Goal: Transaction & Acquisition: Purchase product/service

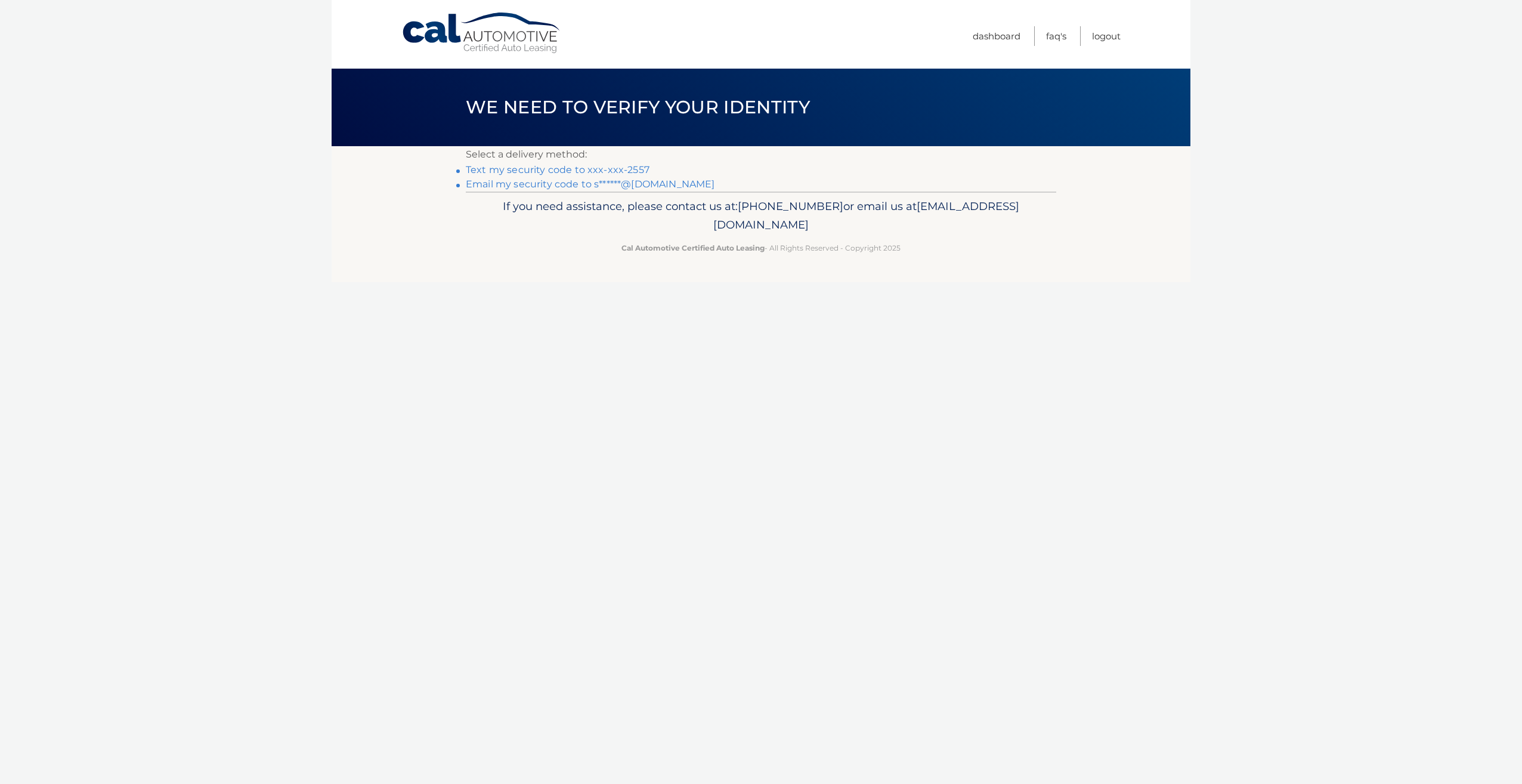
click at [599, 171] on link "Text my security code to xxx-xxx-2557" at bounding box center [558, 170] width 184 height 11
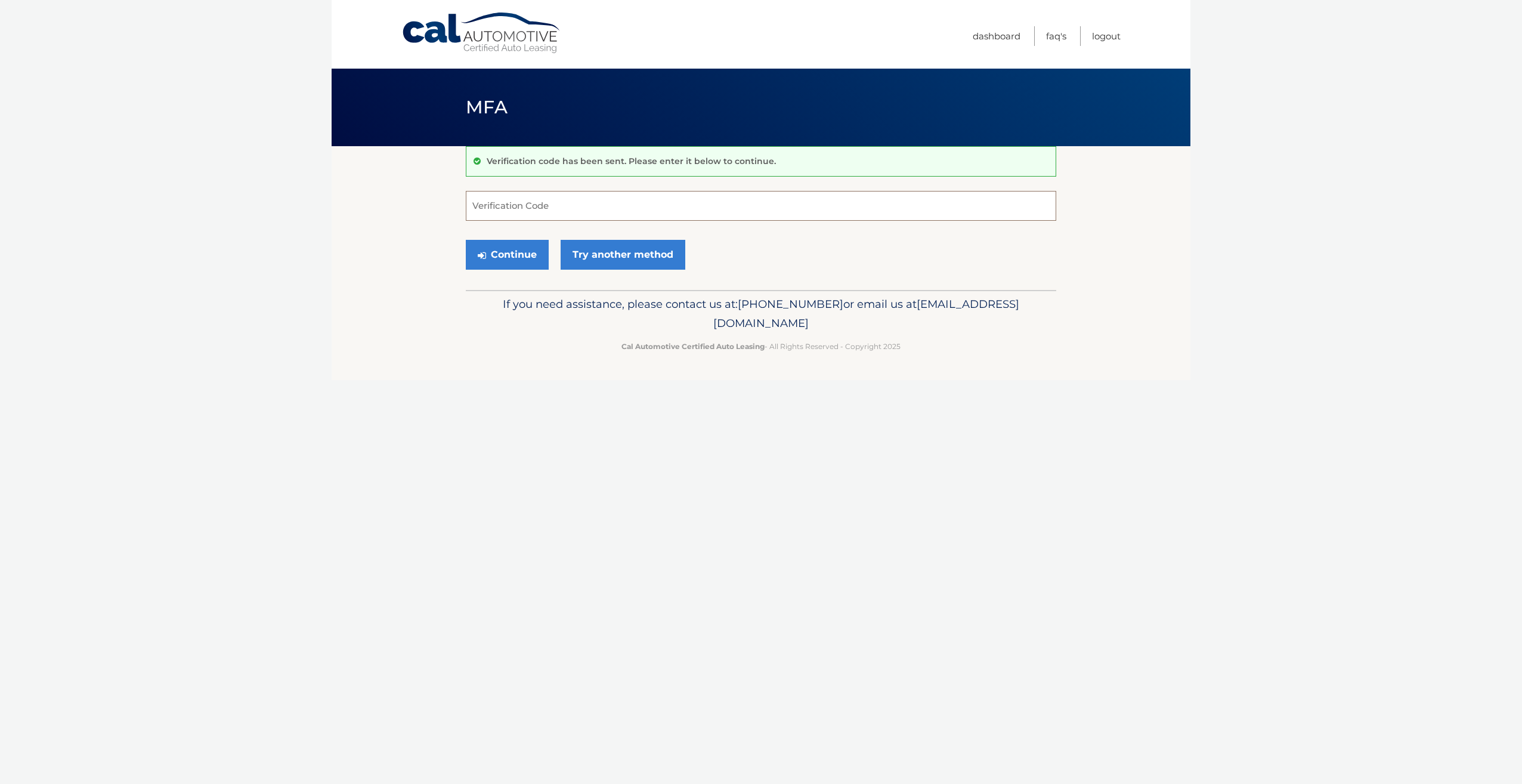
click at [628, 205] on input "Verification Code" at bounding box center [761, 205] width 591 height 30
type input "995089"
click at [511, 249] on button "Continue" at bounding box center [506, 255] width 83 height 30
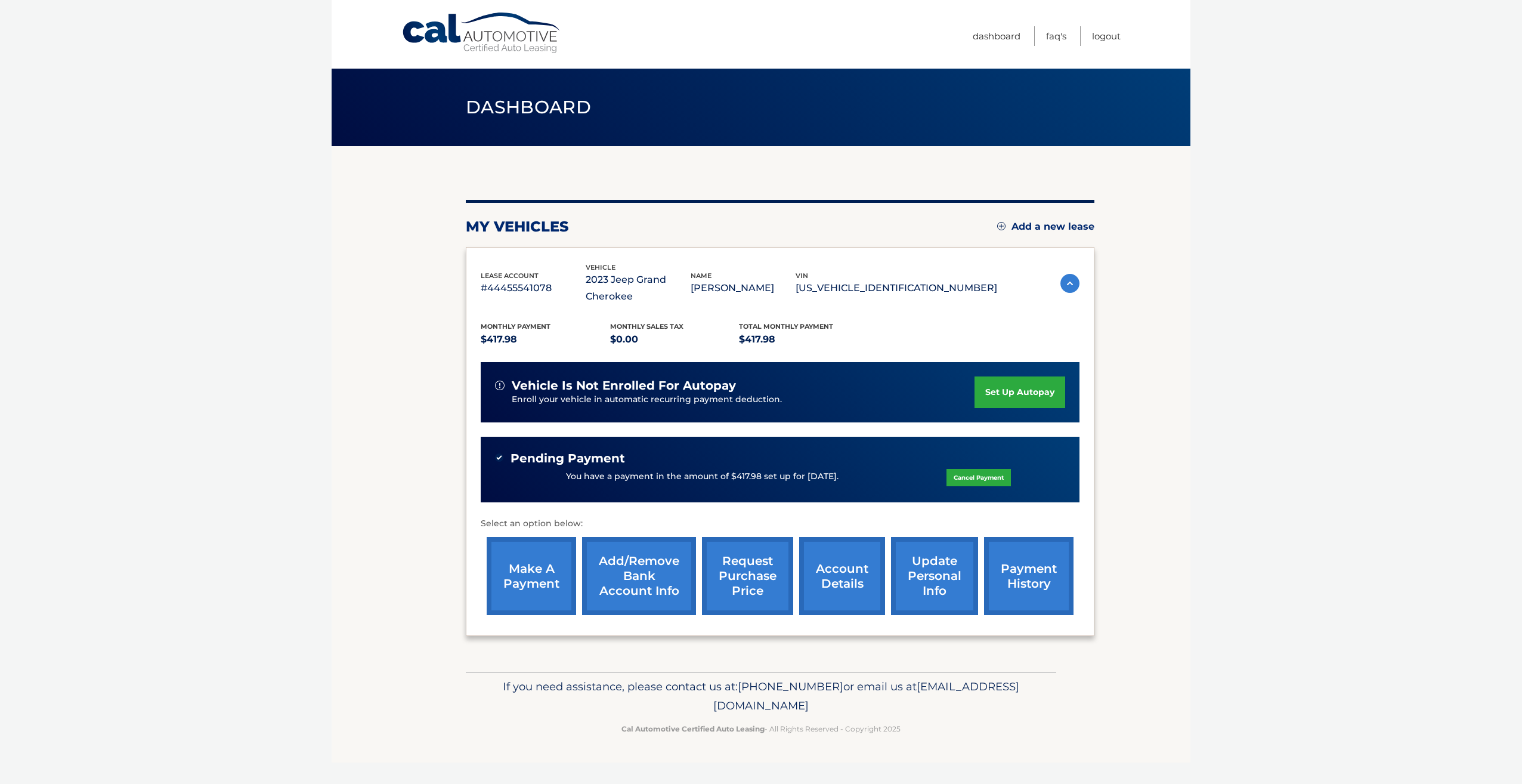
click at [850, 574] on link "account details" at bounding box center [842, 576] width 85 height 78
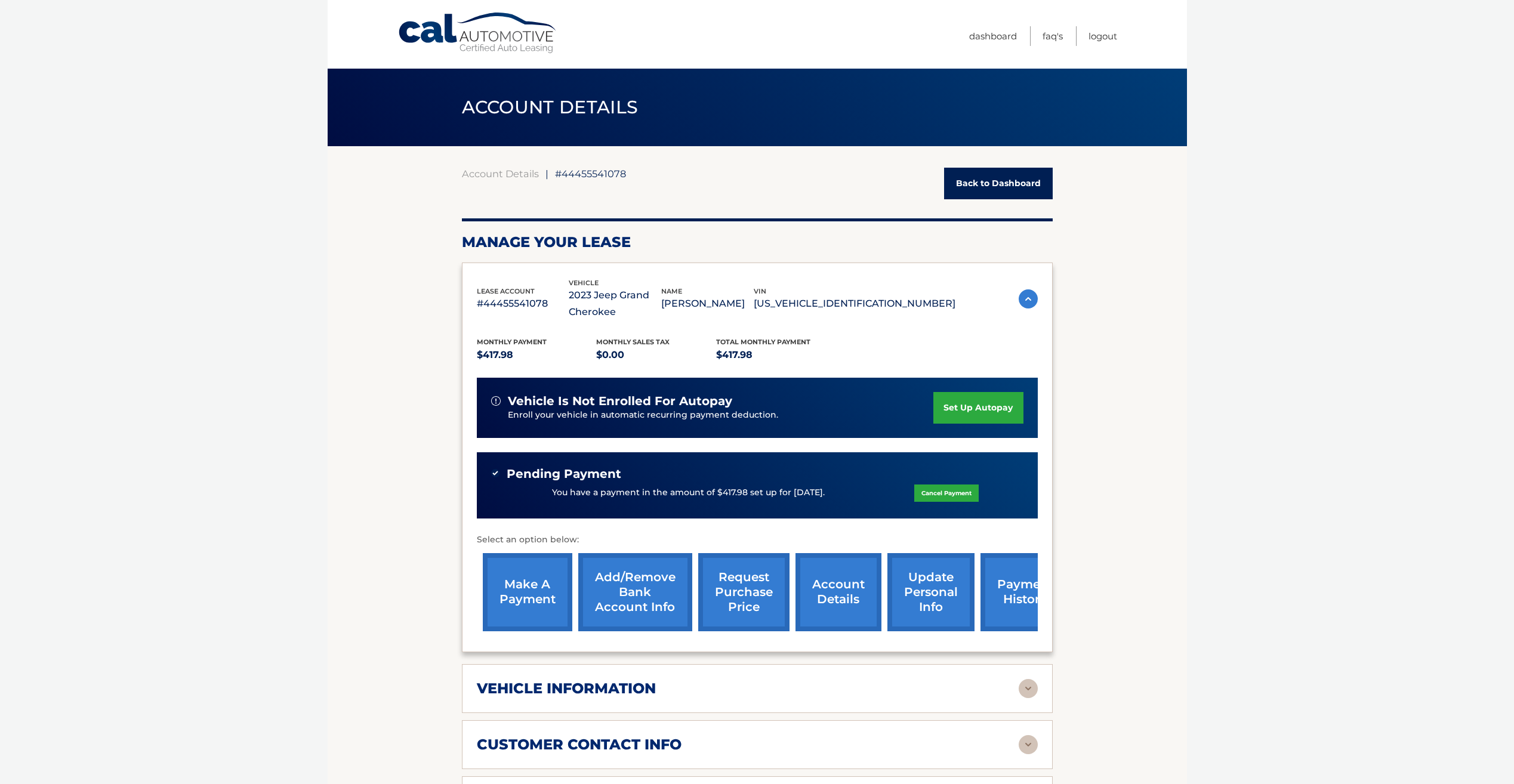
click at [1027, 689] on img at bounding box center [1028, 688] width 20 height 20
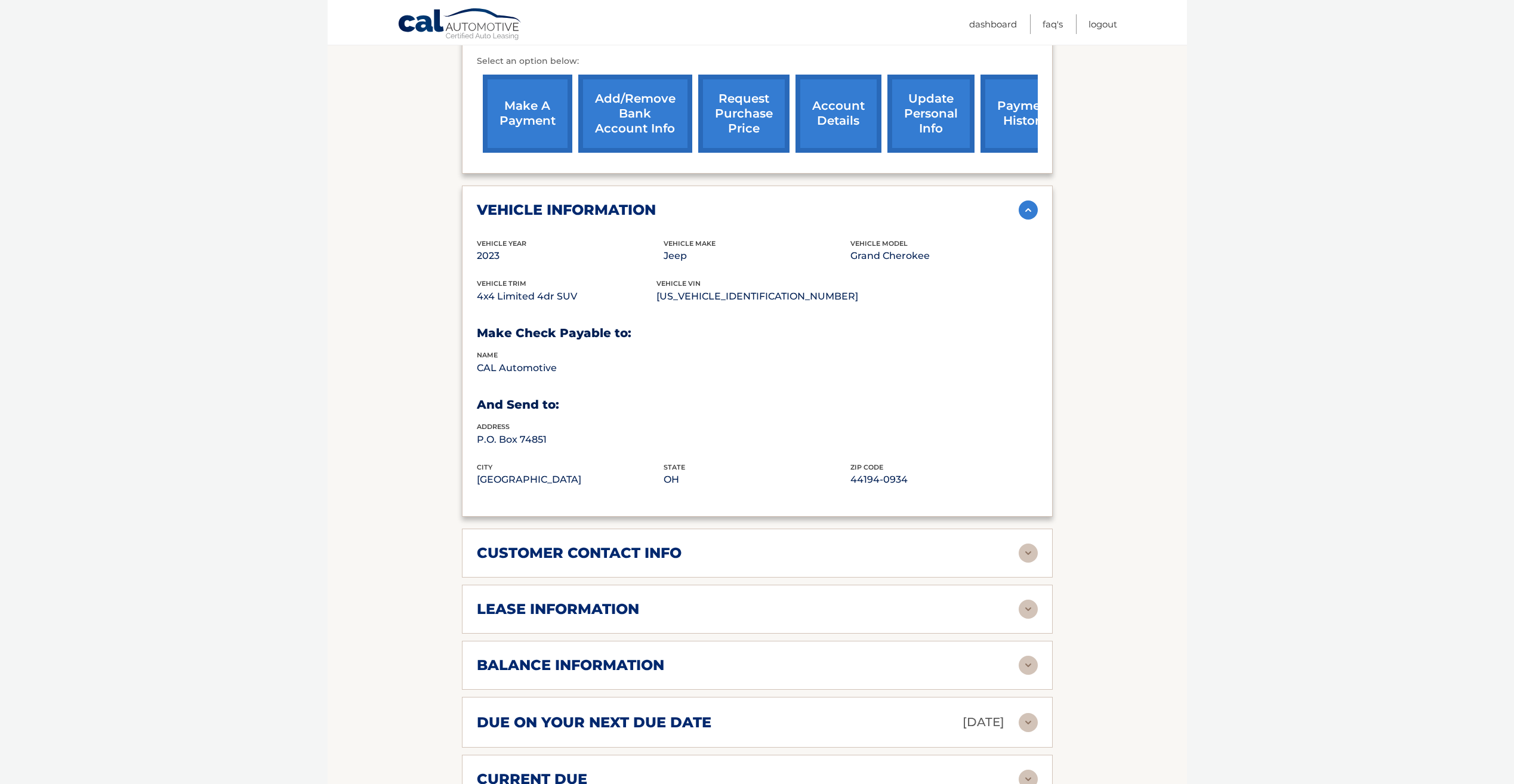
scroll to position [537, 0]
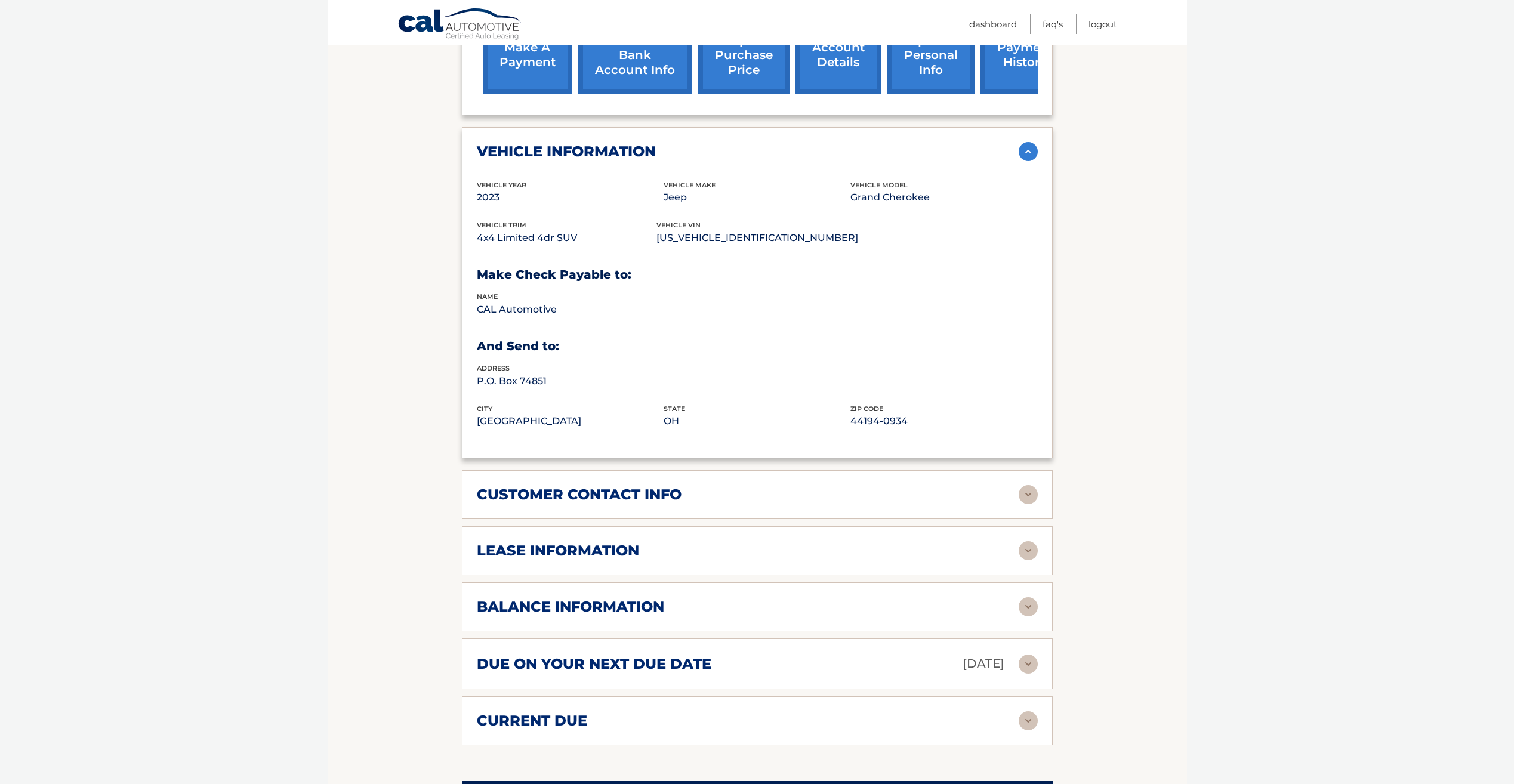
click at [1031, 550] on img at bounding box center [1028, 550] width 20 height 20
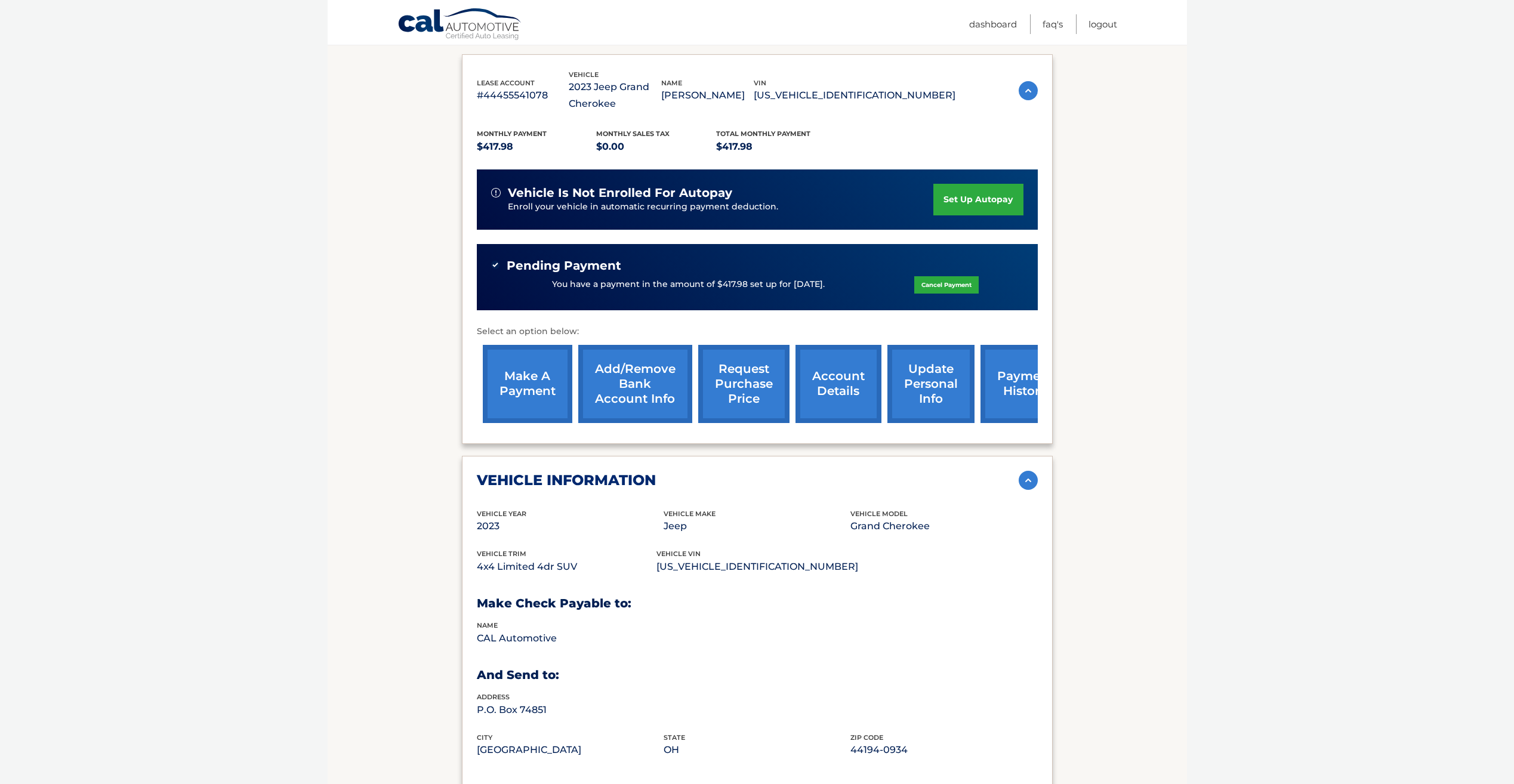
scroll to position [179, 0]
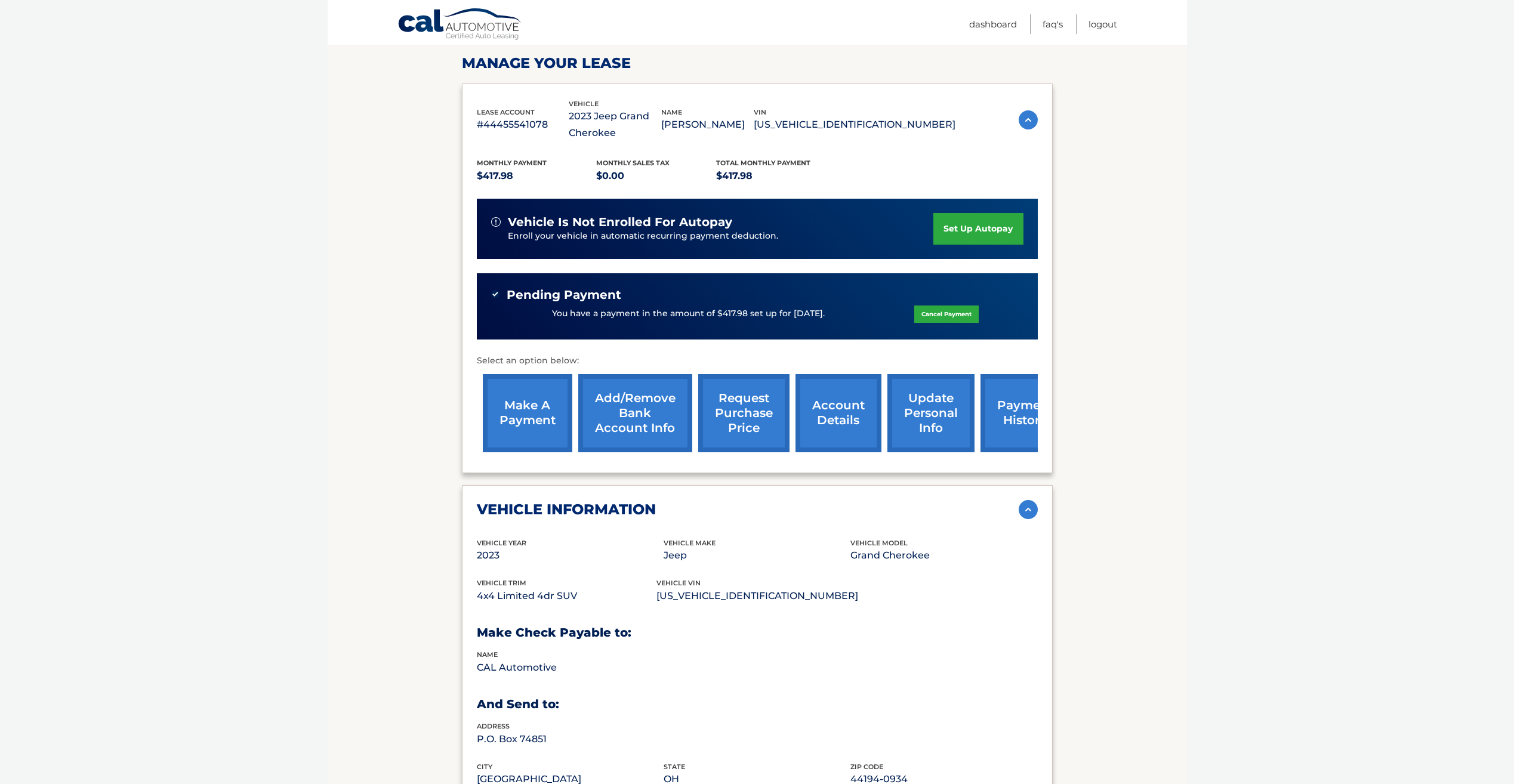
click at [526, 407] on link "make a payment" at bounding box center [527, 413] width 89 height 78
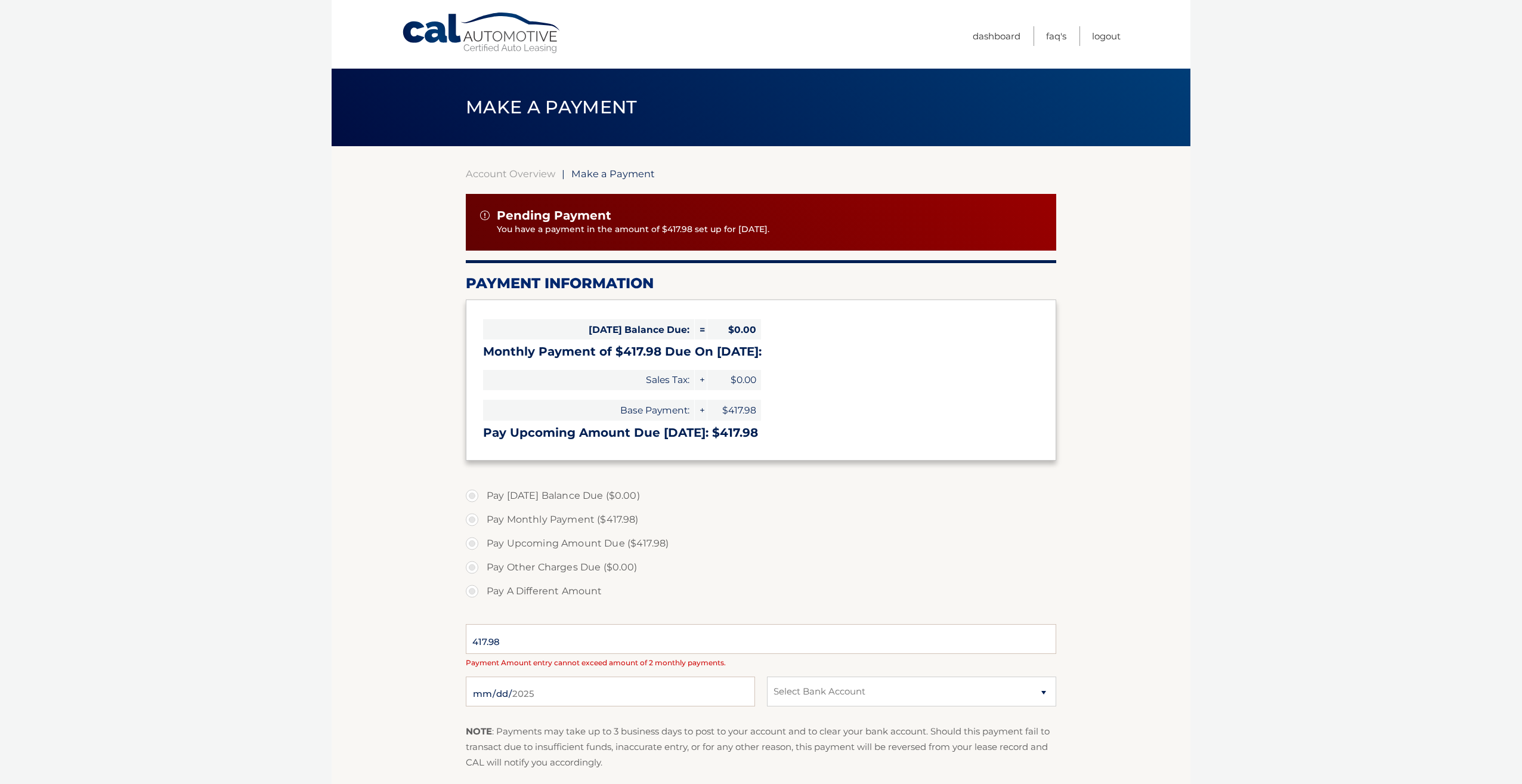
select select "YmEyOGIzM2QtMjExYS00YzA3LTkwN2ItYTVhZTkxYTRlNmZl"
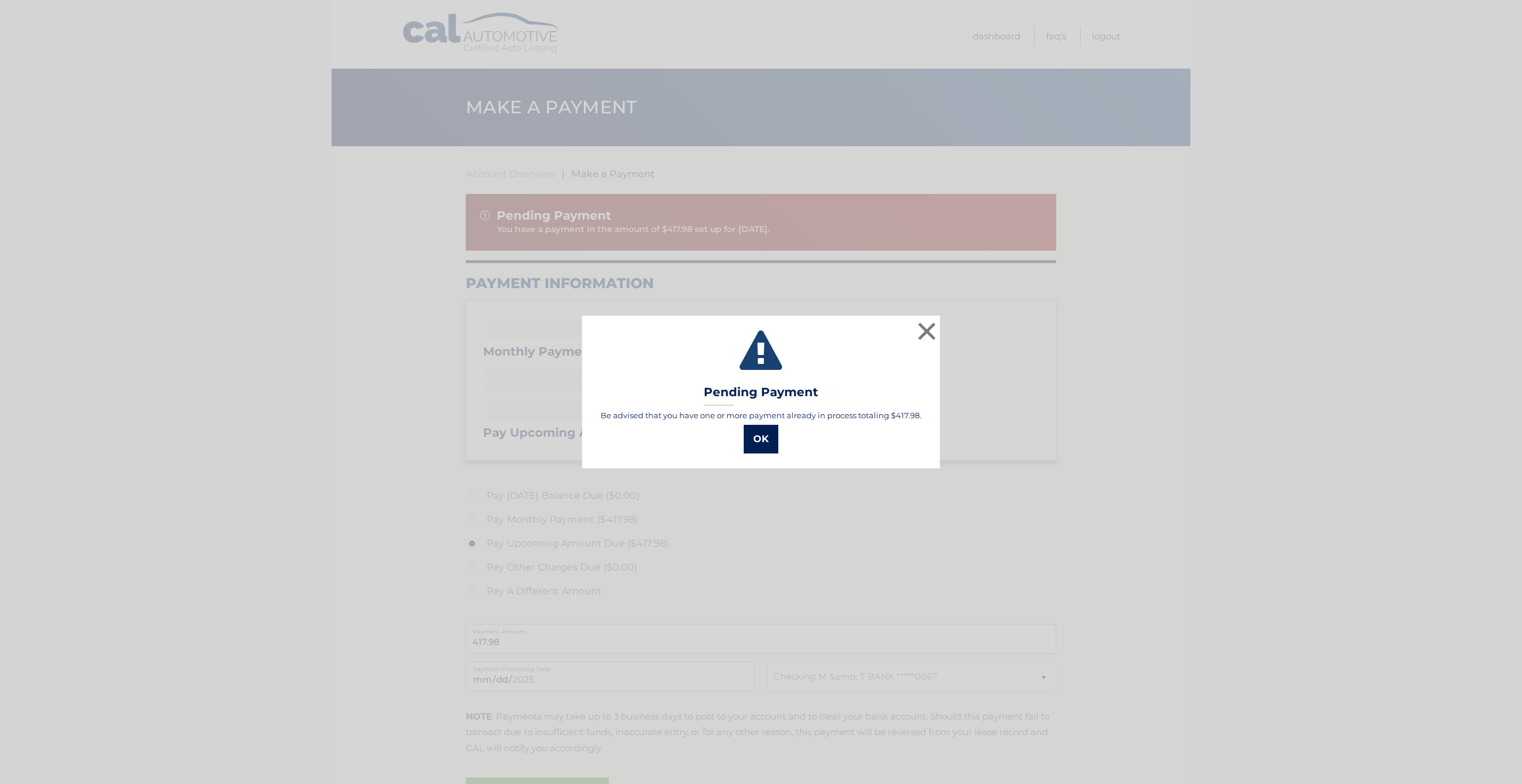
click at [762, 440] on button "OK" at bounding box center [761, 438] width 34 height 29
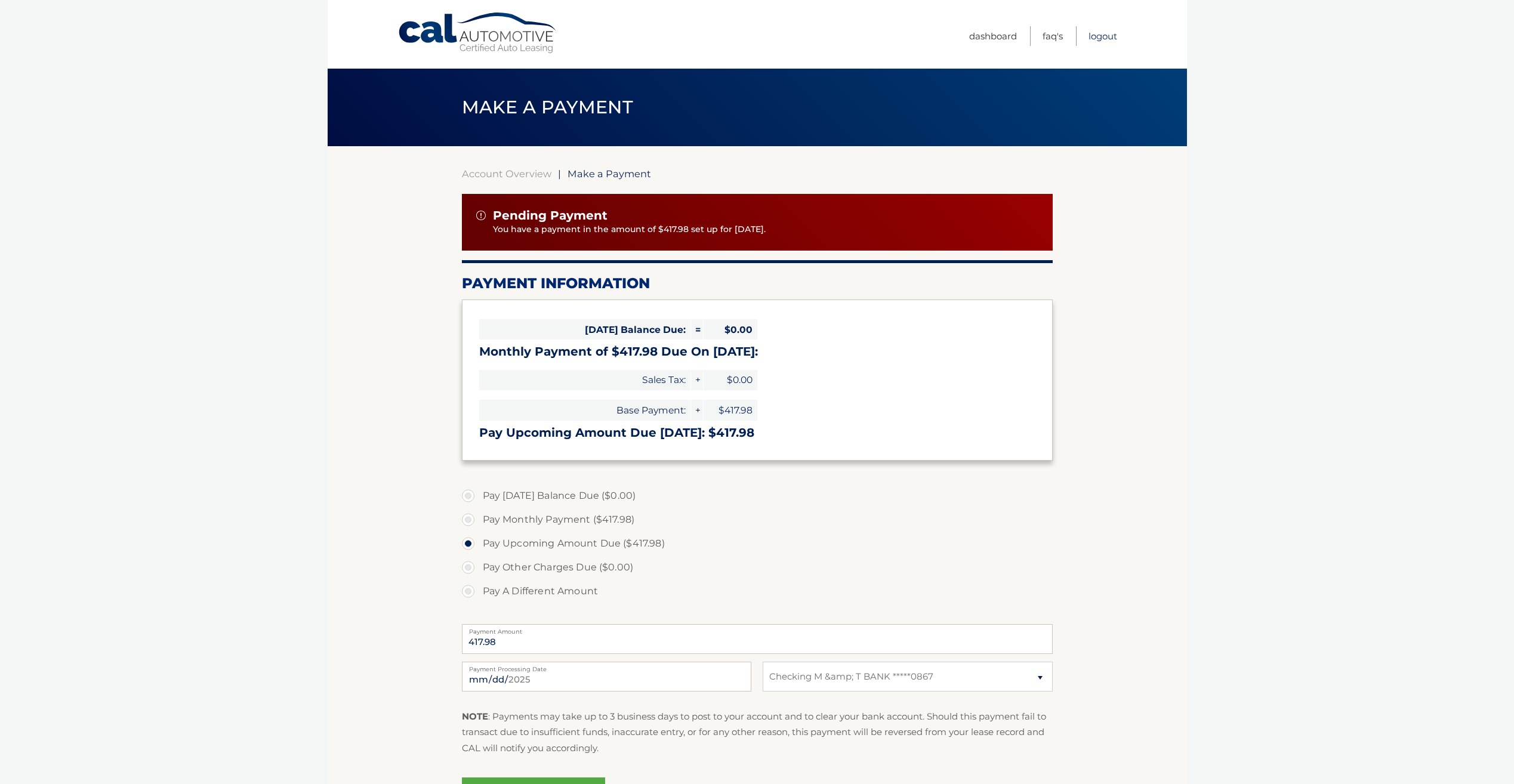
click at [1099, 34] on link "Logout" at bounding box center [1102, 35] width 29 height 20
